Goal: Transaction & Acquisition: Purchase product/service

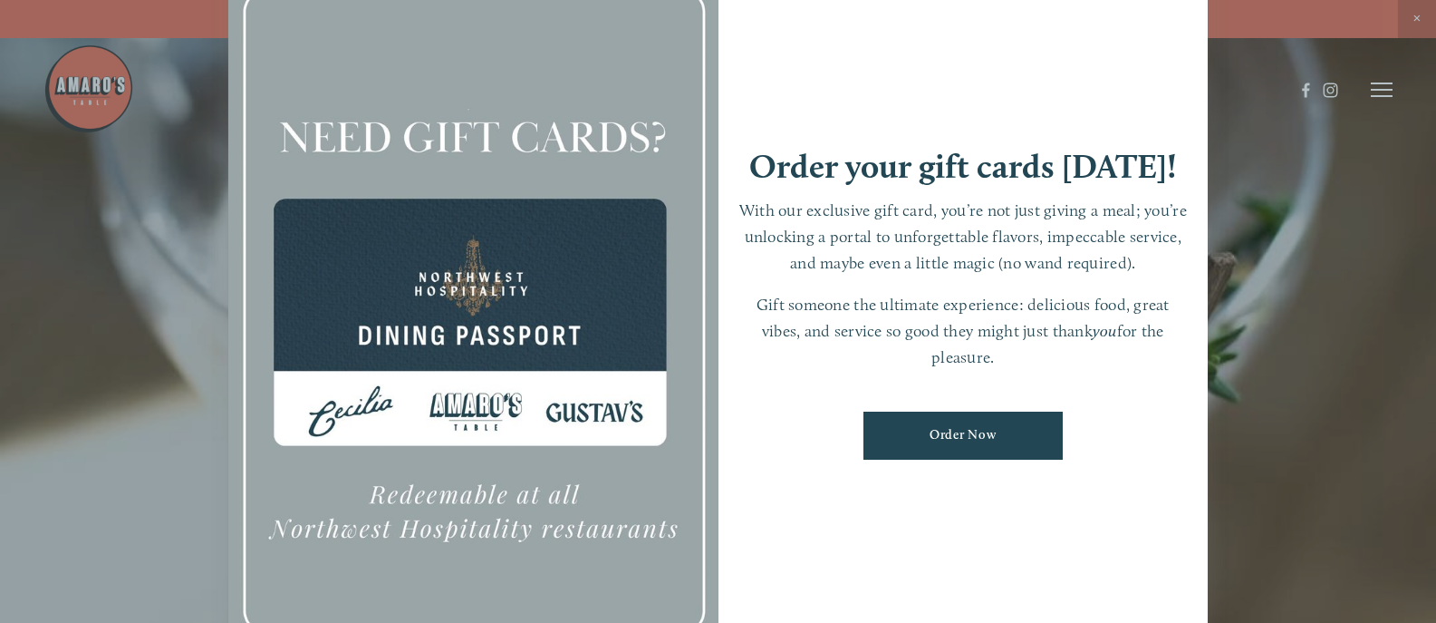
click at [939, 435] on link "Order Now" at bounding box center [963, 435] width 199 height 48
click at [1384, 96] on div at bounding box center [718, 311] width 1436 height 623
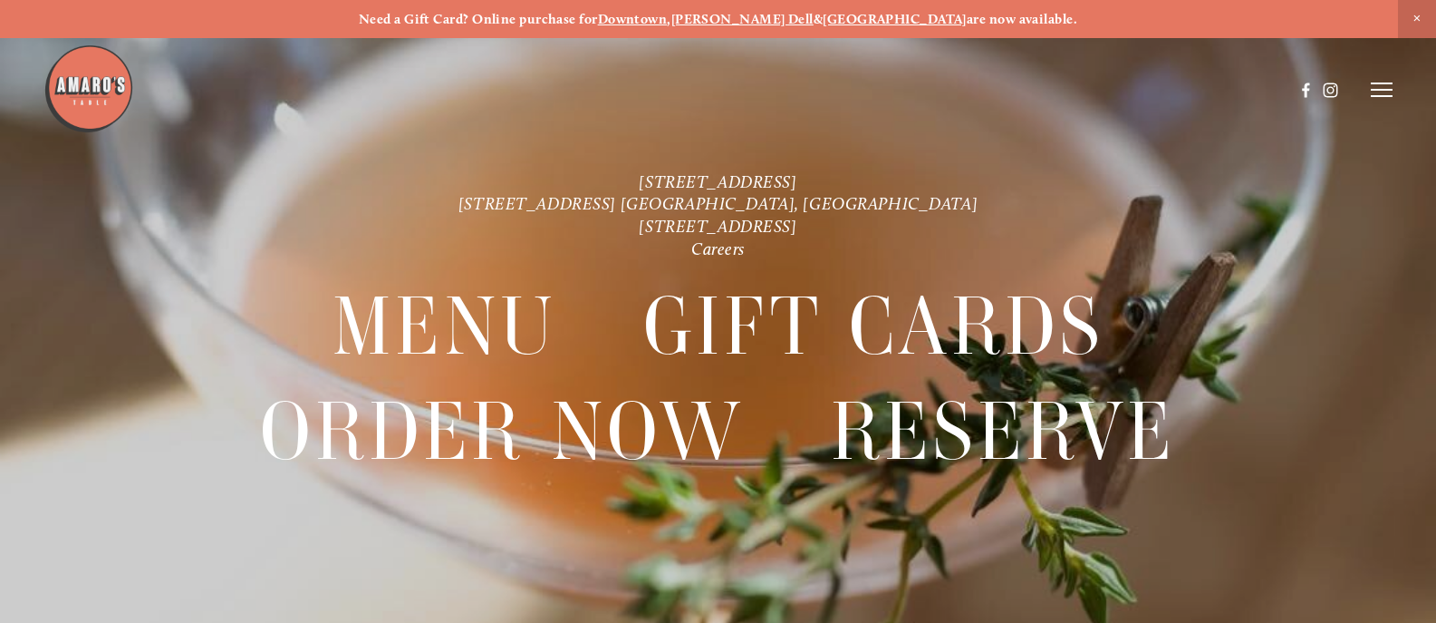
click at [1385, 96] on line at bounding box center [1382, 96] width 22 height 0
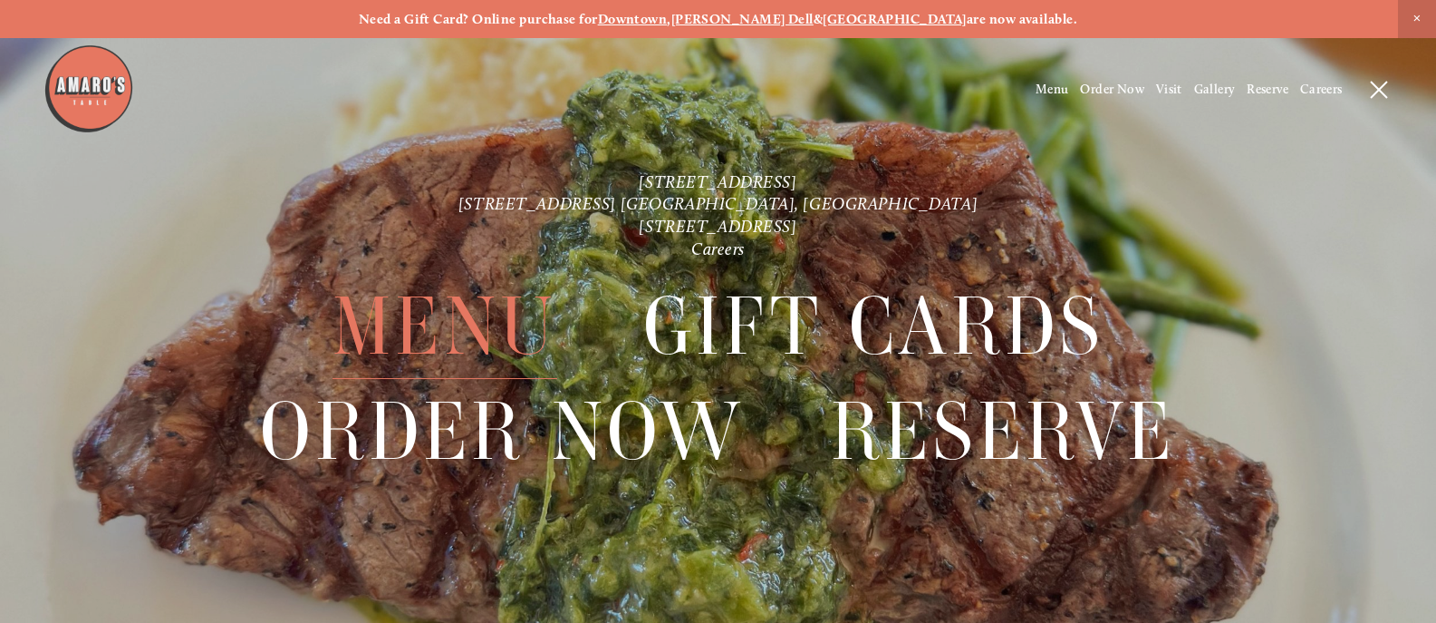
click at [404, 334] on span "Menu" at bounding box center [445, 327] width 225 height 104
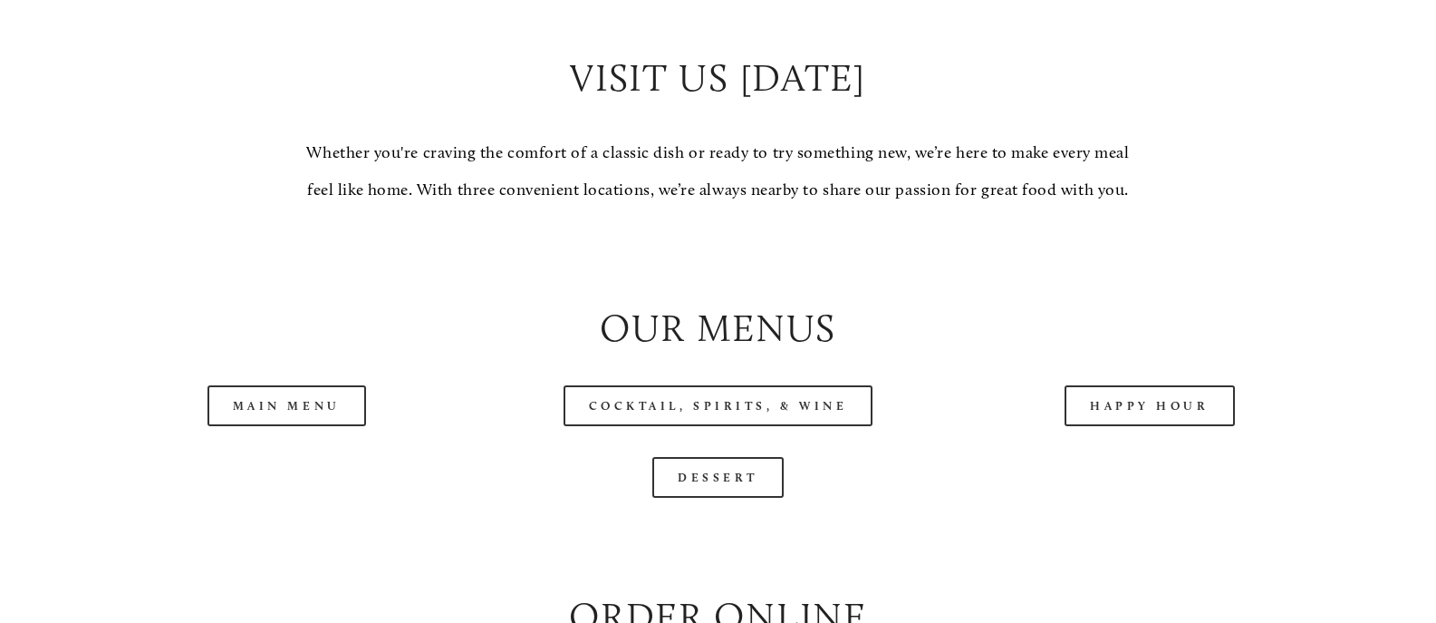
scroll to position [1812, 0]
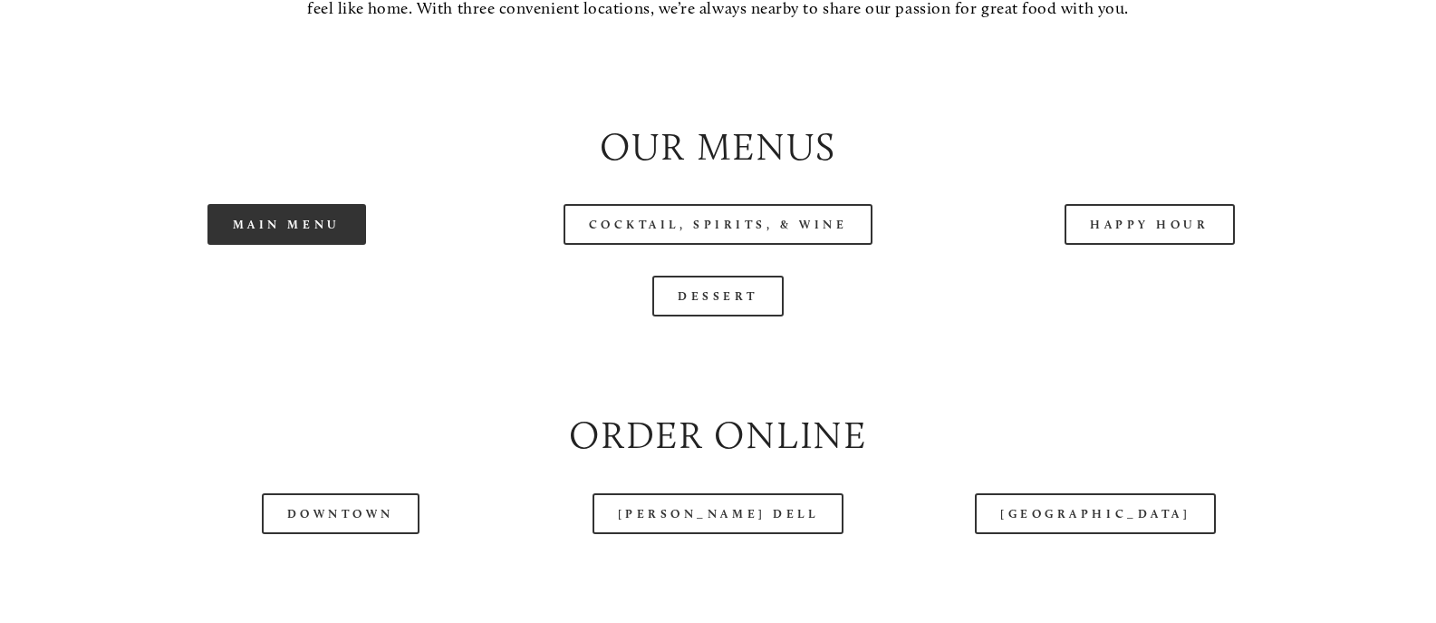
click at [263, 245] on link "Main Menu" at bounding box center [287, 224] width 159 height 41
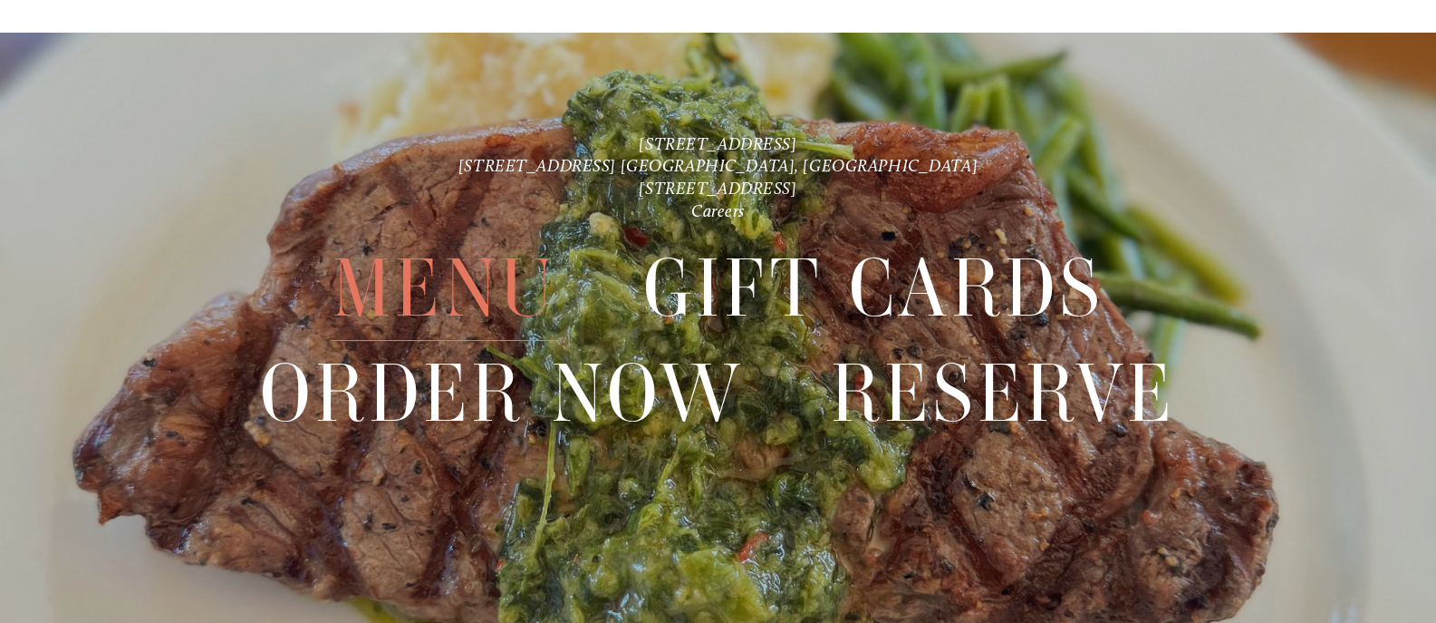
scroll to position [4170, 0]
